Goal: Task Accomplishment & Management: Manage account settings

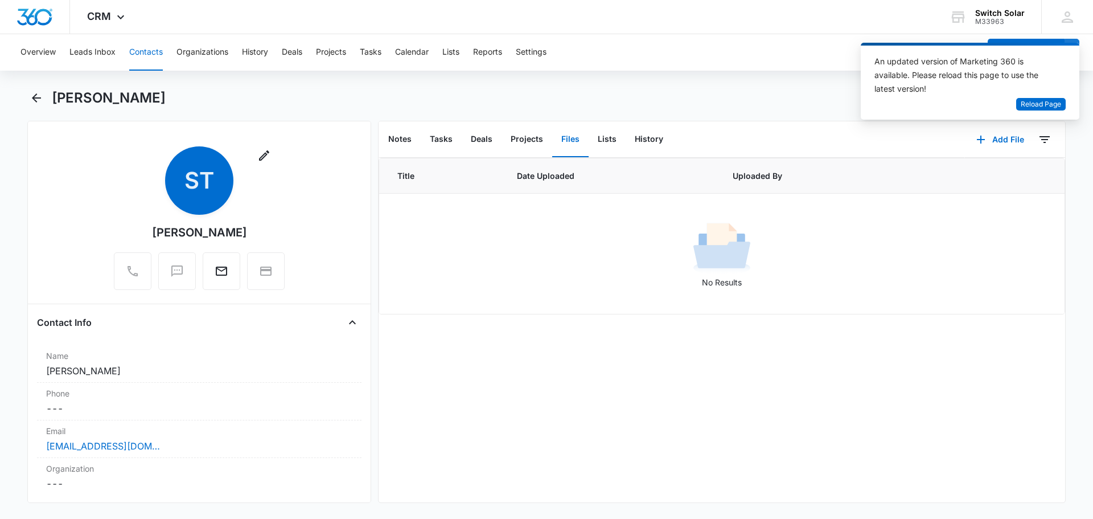
click at [137, 48] on button "Contacts" at bounding box center [146, 52] width 34 height 36
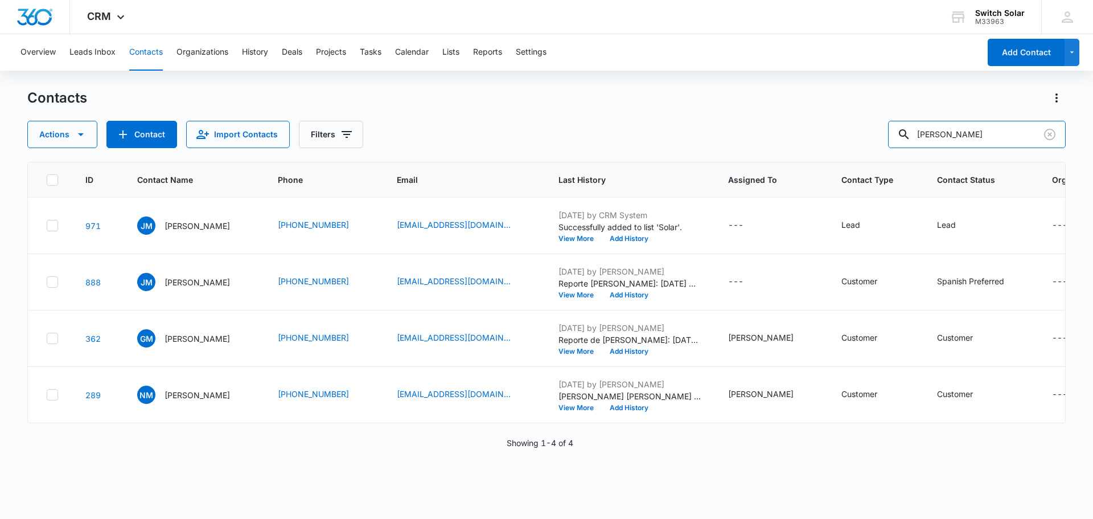
drag, startPoint x: 979, startPoint y: 132, endPoint x: 894, endPoint y: 134, distance: 84.9
click at [894, 134] on div "Actions Contact Import Contacts Filters [PERSON_NAME]" at bounding box center [546, 134] width 1039 height 27
type input "[PERSON_NAME]"
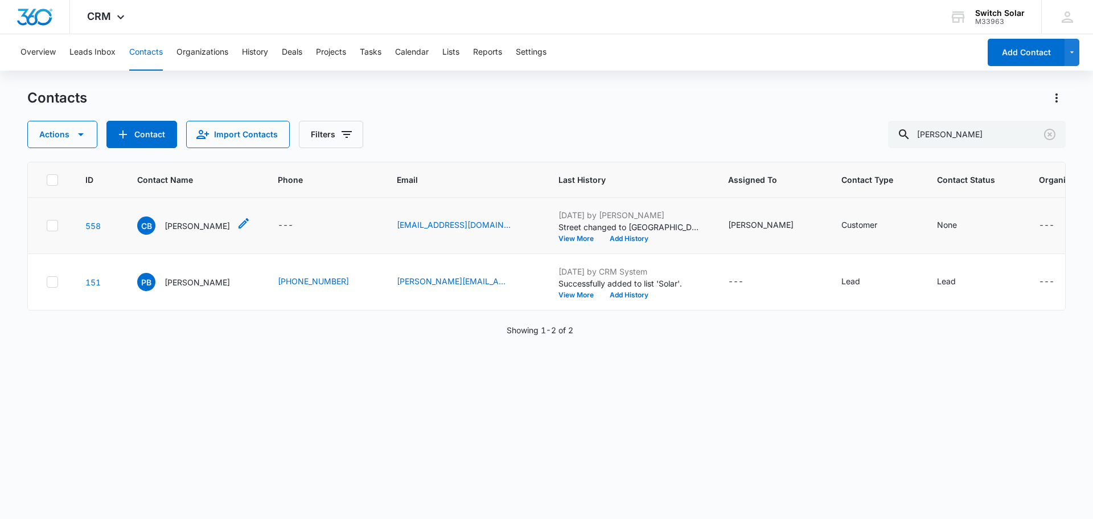
click at [198, 228] on p "[PERSON_NAME]" at bounding box center [197, 226] width 65 height 12
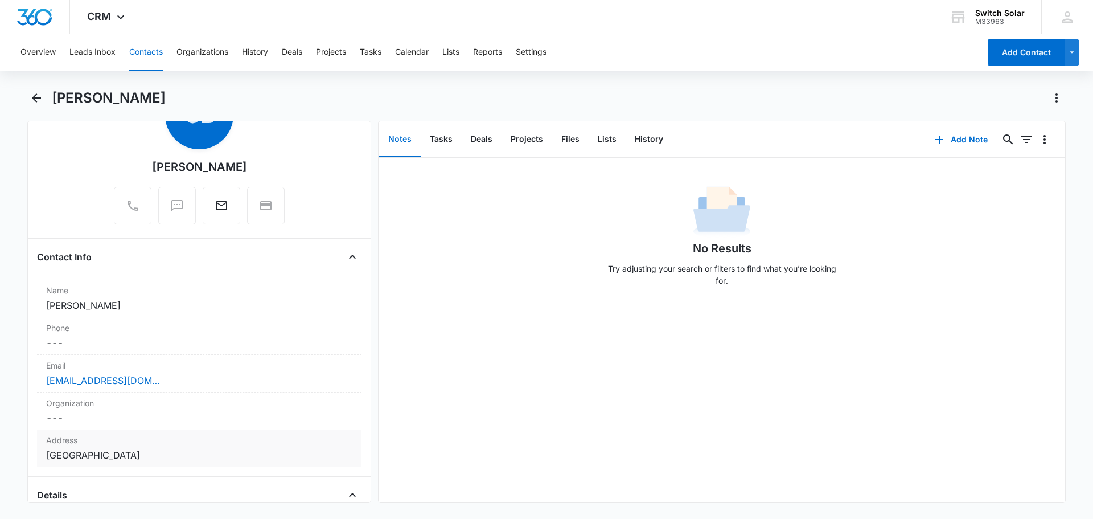
scroll to position [114, 0]
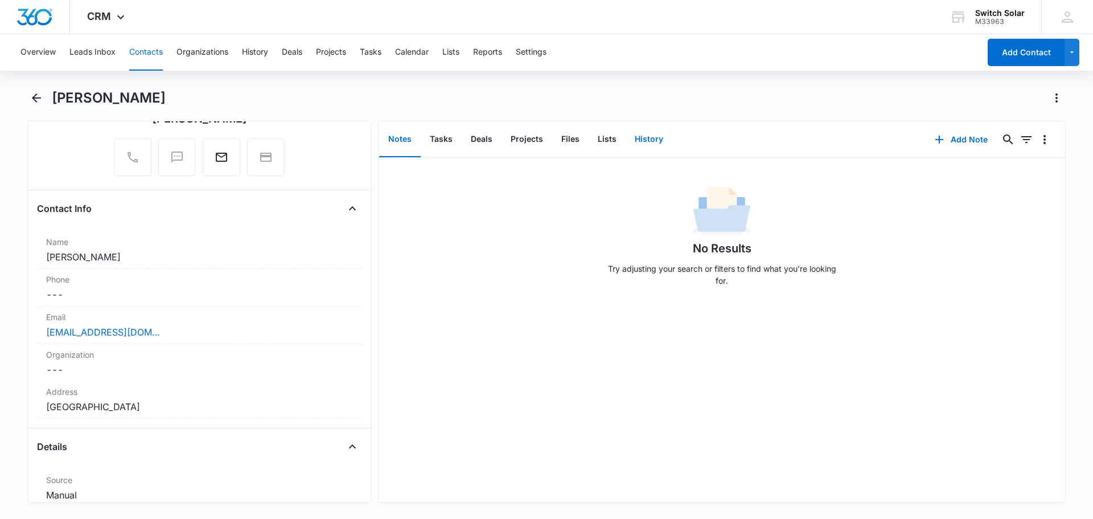
click at [653, 134] on button "History" at bounding box center [649, 139] width 47 height 35
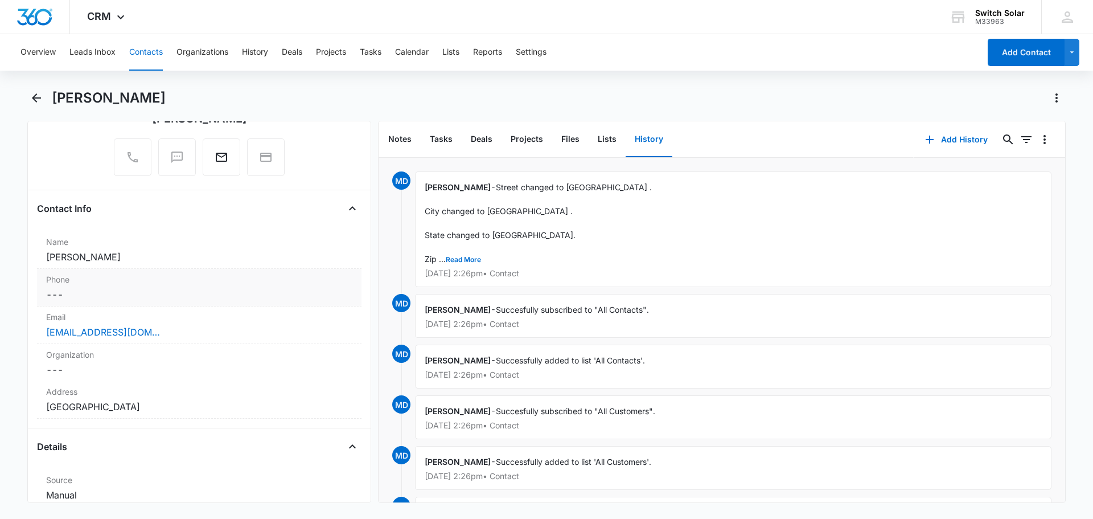
click at [106, 298] on dd "Cancel Save Changes ---" at bounding box center [199, 295] width 306 height 14
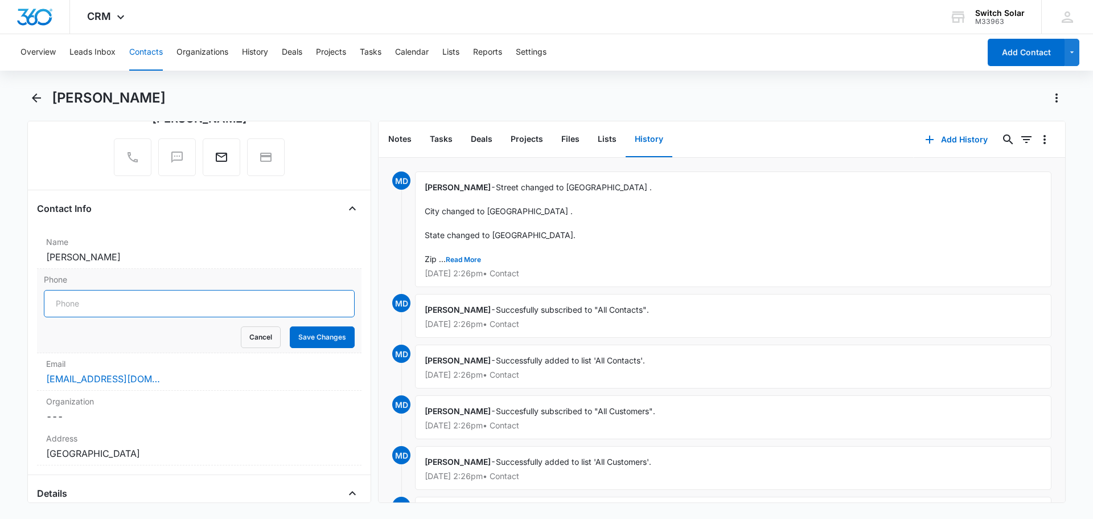
click at [97, 290] on input "Phone" at bounding box center [199, 303] width 311 height 27
type input "[PHONE_NUMBER]"
click at [313, 331] on button "Save Changes" at bounding box center [322, 337] width 65 height 22
